Goal: Navigation & Orientation: Find specific page/section

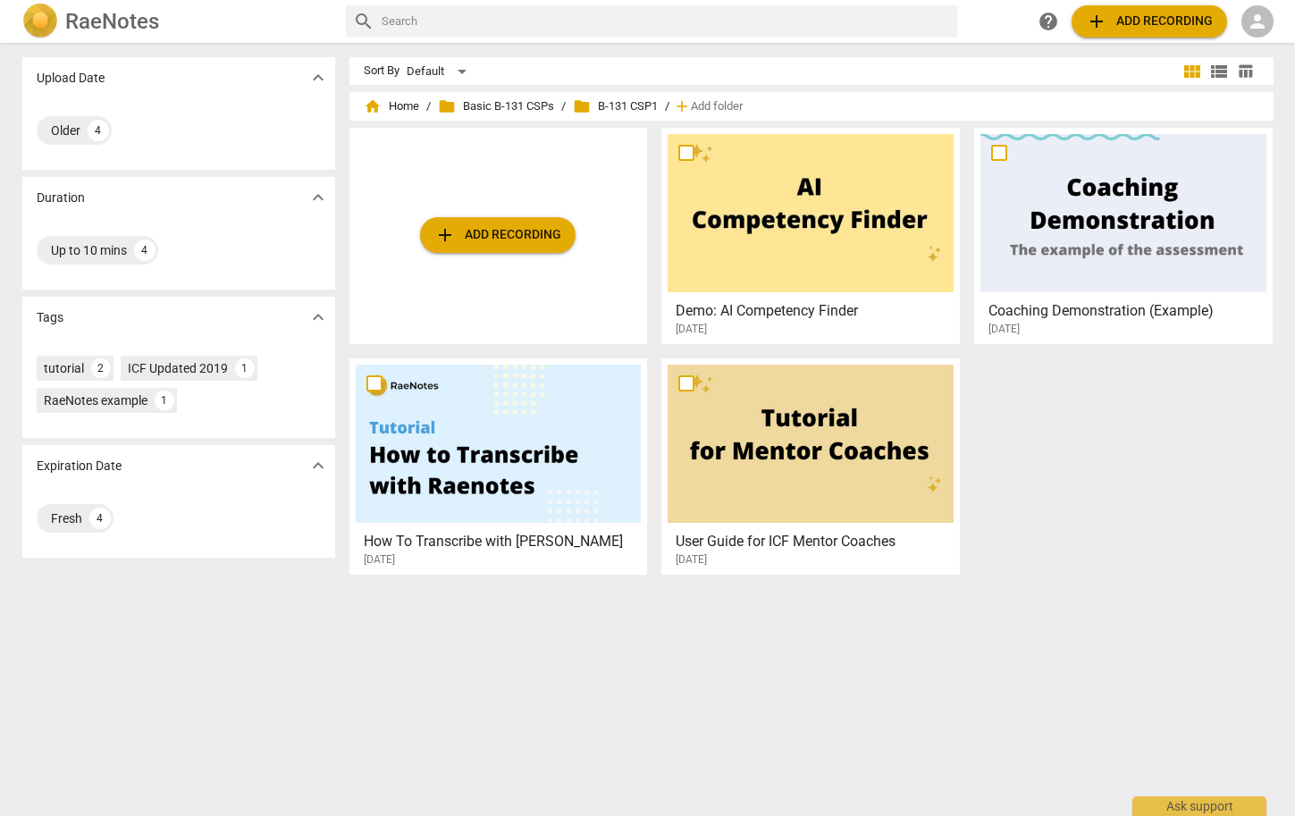
click at [631, 111] on span "folder B-131 CSP1" at bounding box center [615, 106] width 85 height 18
click at [631, 109] on span "folder B-131 CSP1" at bounding box center [615, 106] width 85 height 18
click at [575, 105] on span "folder" at bounding box center [582, 106] width 18 height 18
click at [580, 105] on span "folder" at bounding box center [582, 106] width 18 height 18
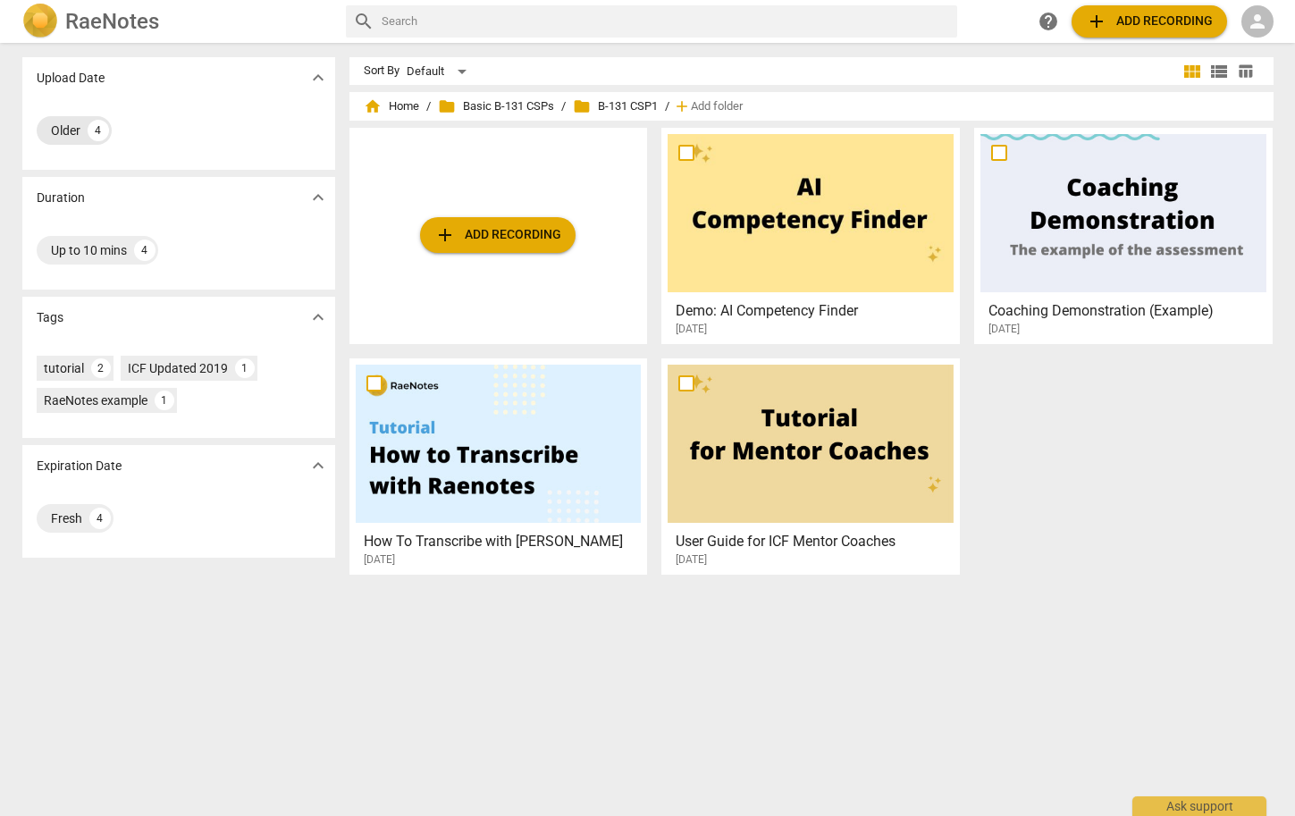
click at [64, 128] on div "Older" at bounding box center [65, 131] width 29 height 18
click at [404, 111] on span "home Home" at bounding box center [391, 106] width 55 height 18
click at [1263, 24] on span "person" at bounding box center [1256, 21] width 21 height 21
click at [1257, 46] on li "Login" at bounding box center [1249, 42] width 64 height 43
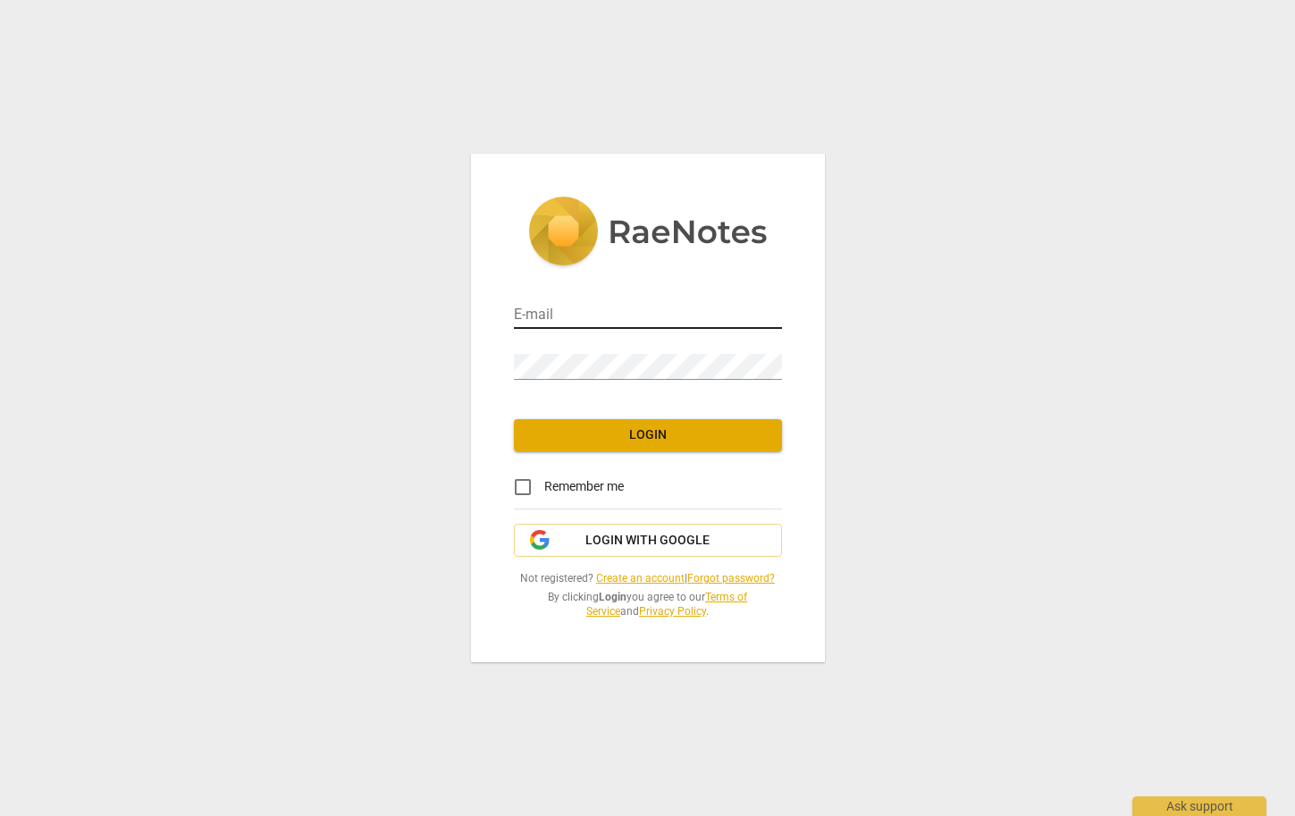
click at [539, 311] on input "email" at bounding box center [648, 316] width 268 height 26
click at [983, 305] on div "E-mail Password Login Remember me Login with Google Not registered? Create an a…" at bounding box center [647, 408] width 1295 height 816
